Goal: Obtain resource: Obtain resource

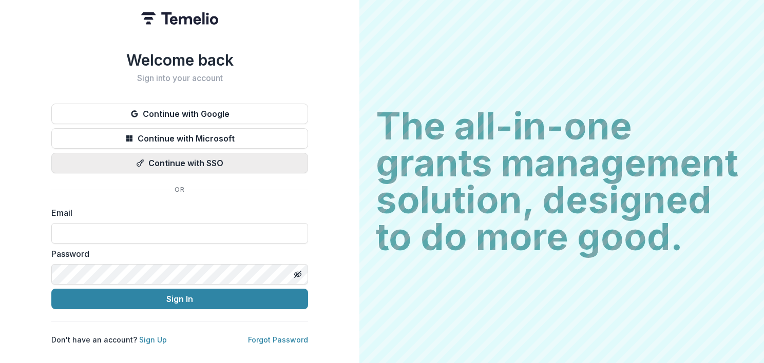
click at [214, 162] on button "Continue with SSO" at bounding box center [179, 163] width 257 height 21
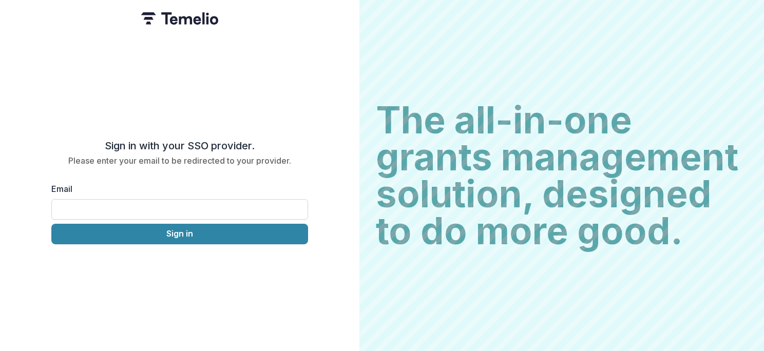
click at [67, 219] on div "Email Sign in" at bounding box center [179, 214] width 257 height 62
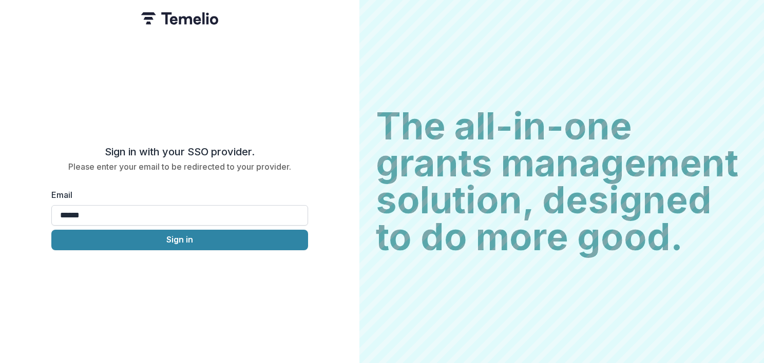
type input "**********"
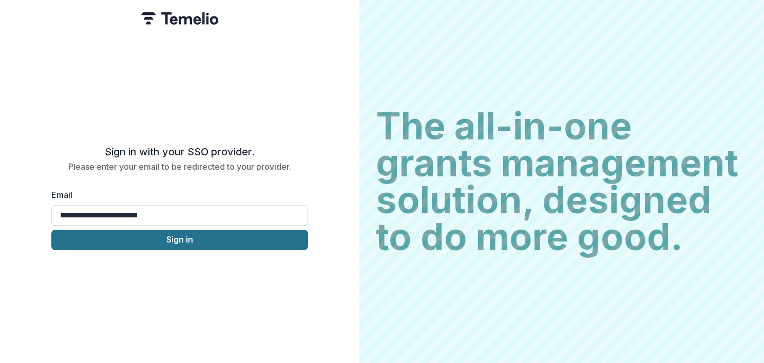
click at [186, 239] on button "Sign in" at bounding box center [179, 240] width 257 height 21
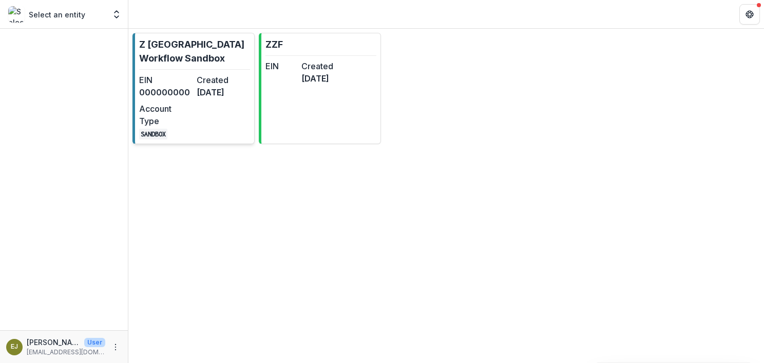
click at [172, 76] on dt "EIN" at bounding box center [165, 80] width 53 height 12
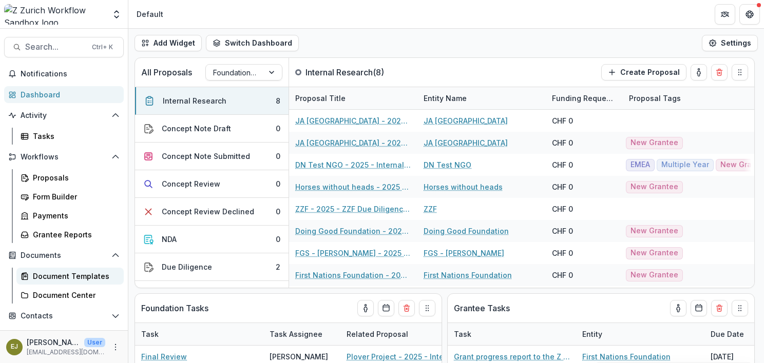
click at [50, 275] on div "Document Templates" at bounding box center [74, 276] width 83 height 11
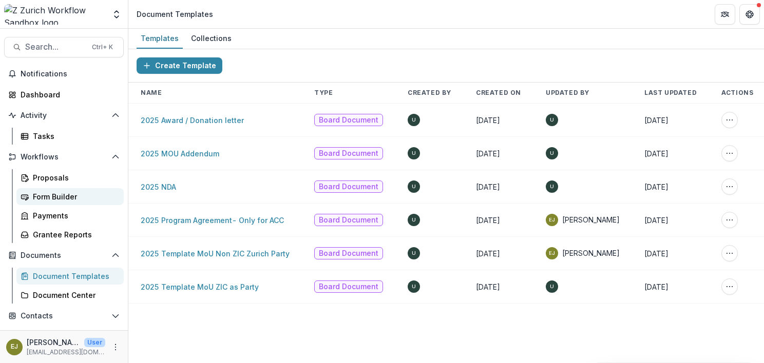
click at [45, 195] on div "Form Builder" at bounding box center [74, 196] width 83 height 11
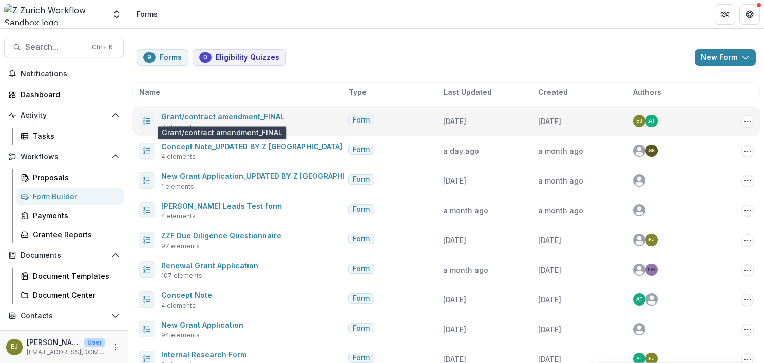
click at [242, 115] on link "Grant/contract amendment_FINAL" at bounding box center [222, 116] width 123 height 9
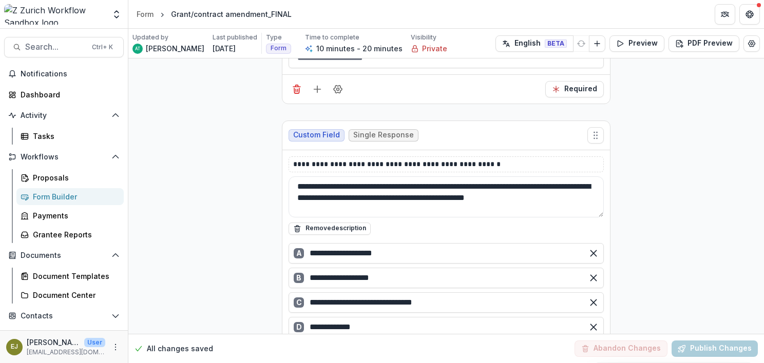
scroll to position [675, 0]
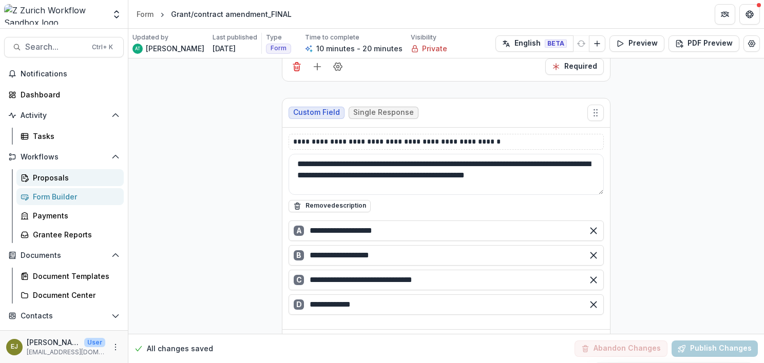
click at [42, 177] on div "Proposals" at bounding box center [74, 177] width 83 height 11
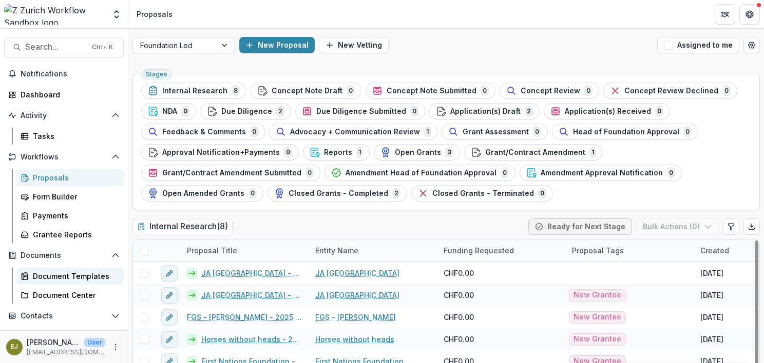
click at [40, 278] on div "Document Templates" at bounding box center [74, 276] width 83 height 11
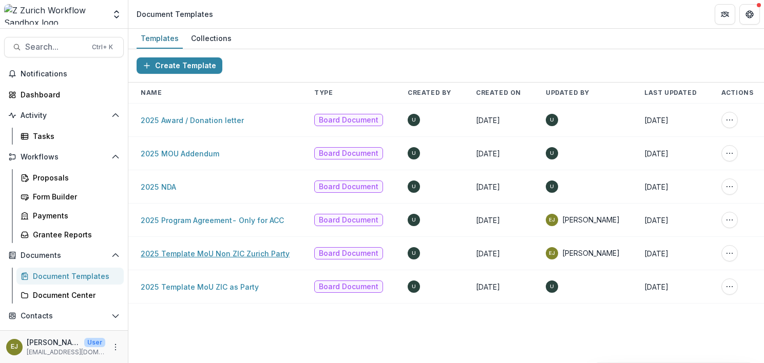
click at [189, 251] on link "2025 Template MoU Non ZIC Zurich Party" at bounding box center [215, 253] width 149 height 9
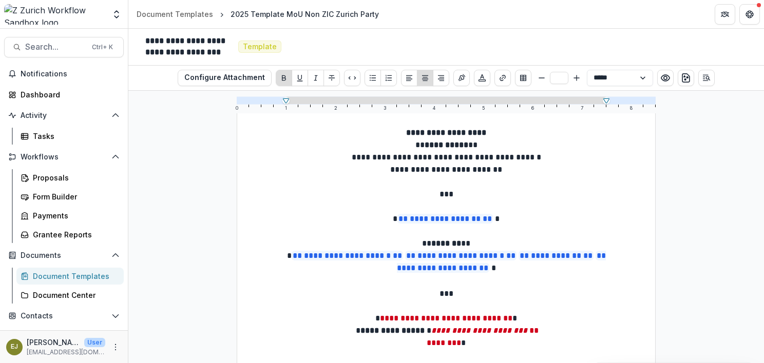
scroll to position [111, 0]
